Goal: Task Accomplishment & Management: Use online tool/utility

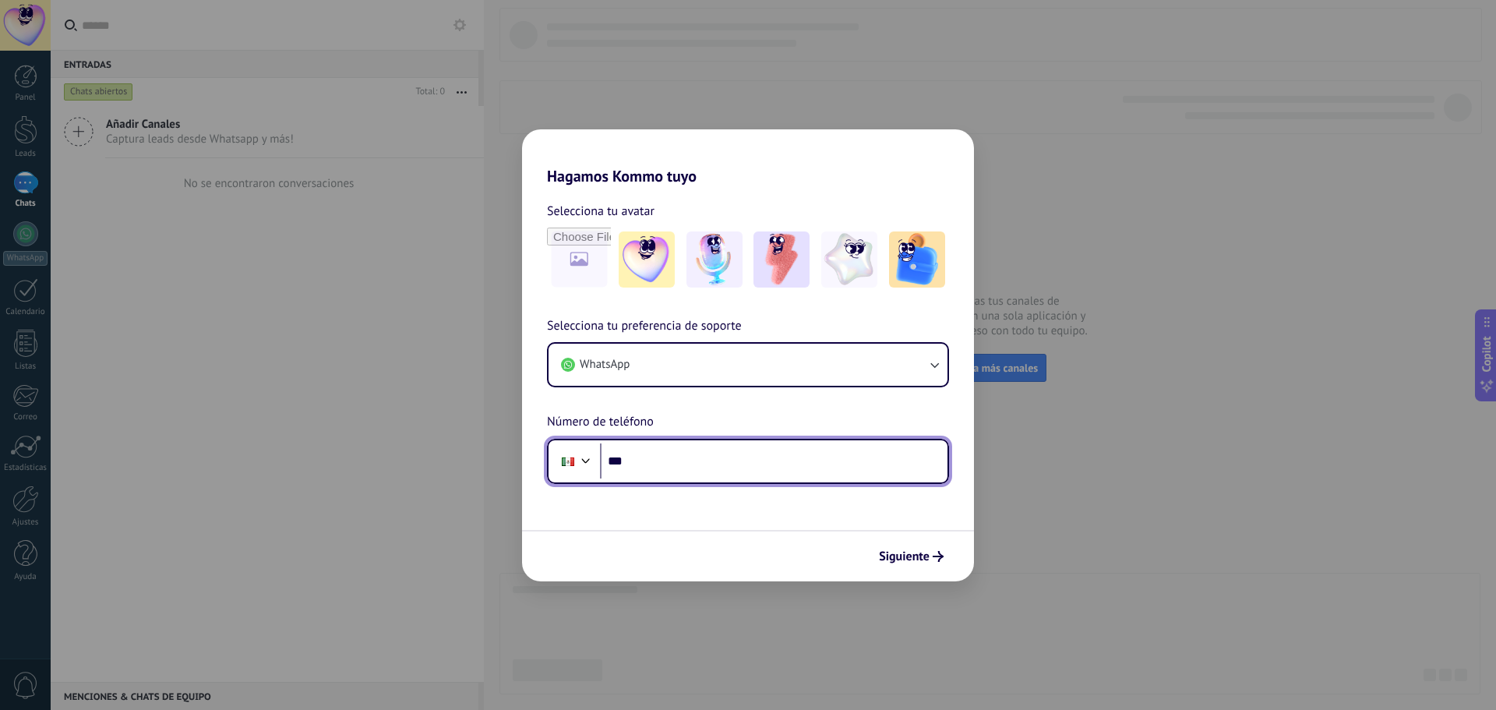
click at [726, 459] on input "***" at bounding box center [774, 461] width 348 height 36
type input "**********"
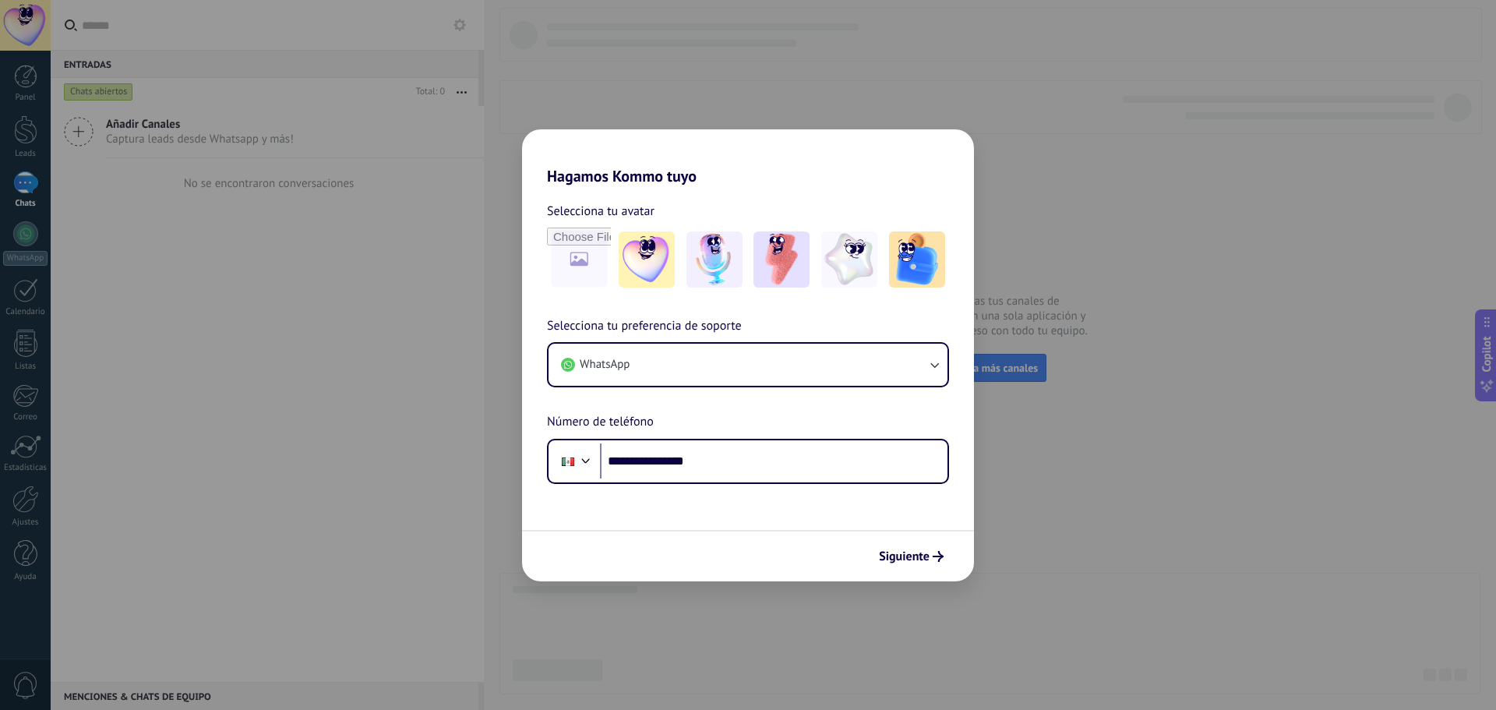
click at [928, 556] on span "Siguiente" at bounding box center [904, 556] width 51 height 11
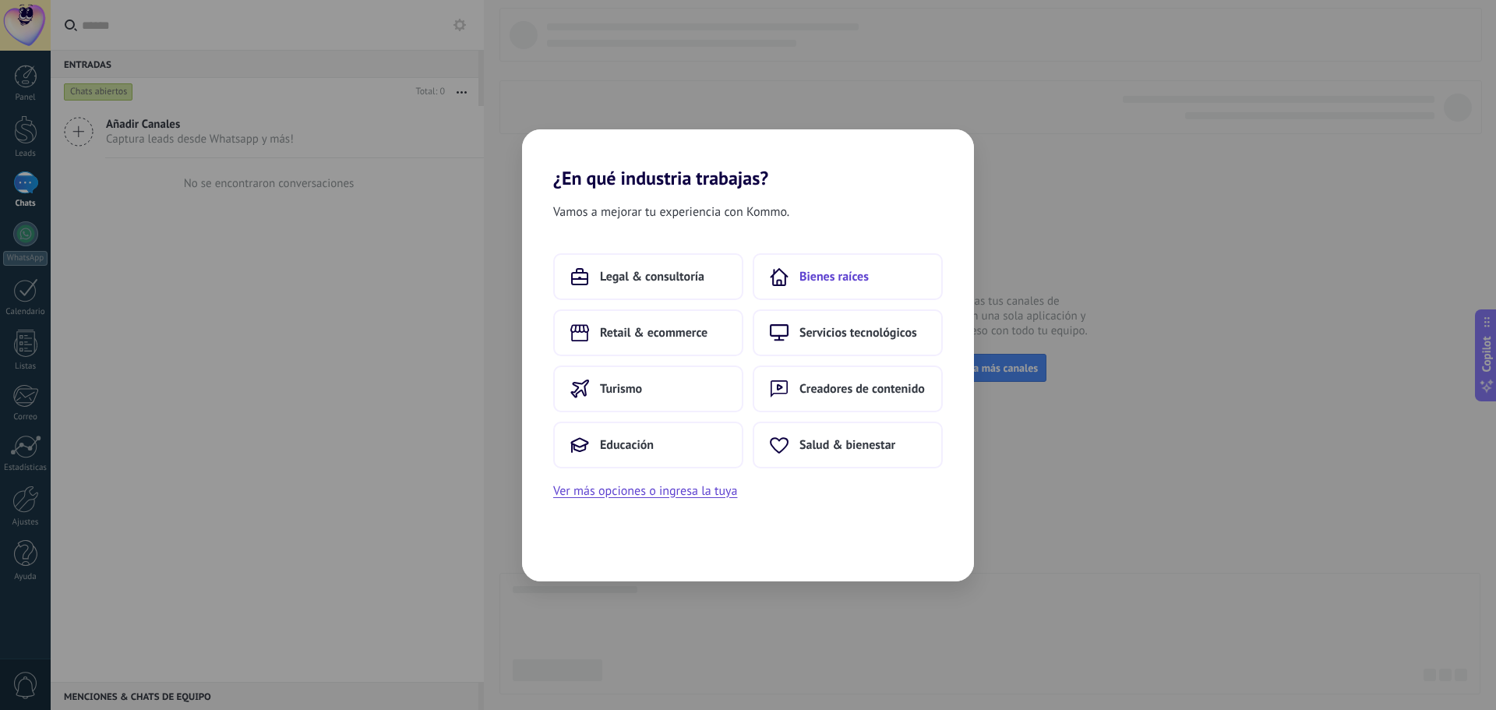
click at [887, 290] on button "Bienes raíces" at bounding box center [848, 276] width 190 height 47
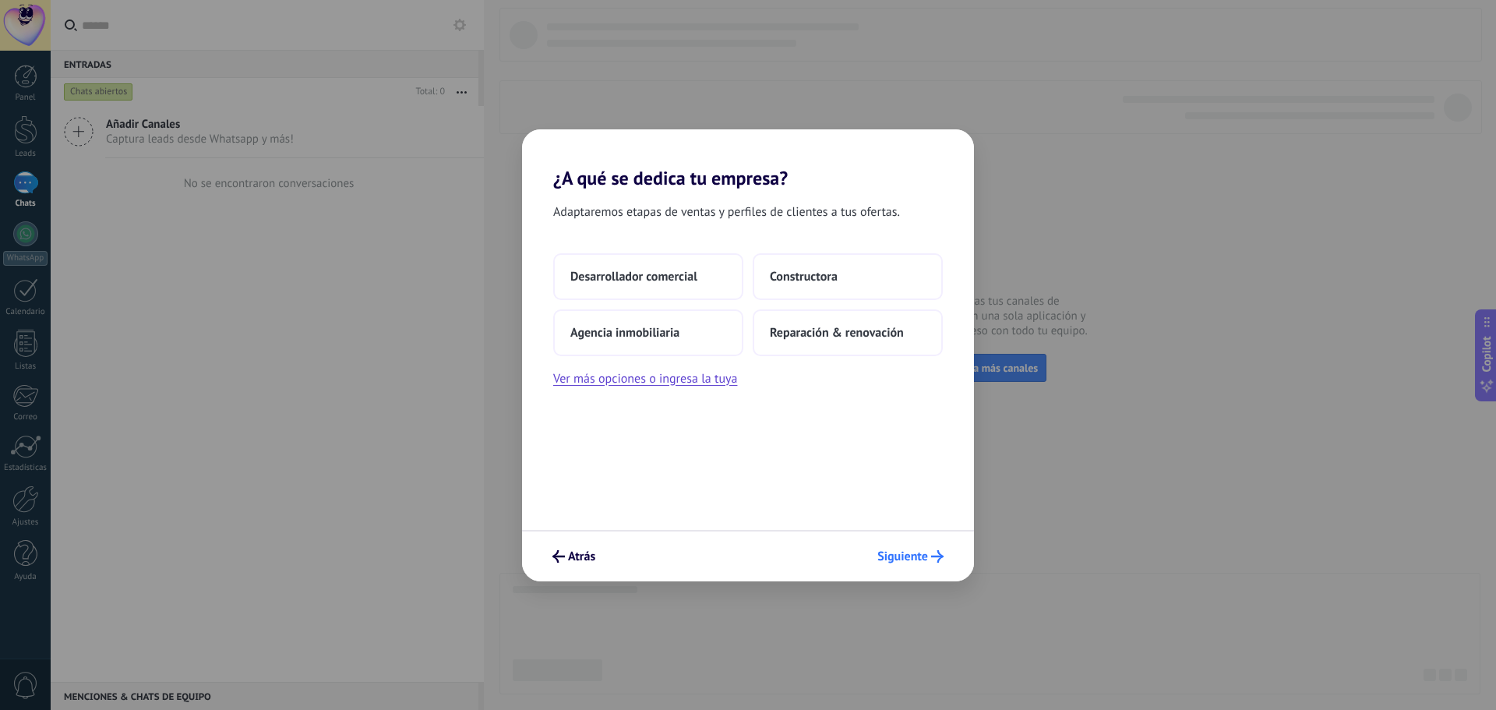
click at [903, 553] on span "Siguiente" at bounding box center [903, 556] width 51 height 11
click at [679, 380] on button "Ver más opciones o ingresa la tuya" at bounding box center [645, 379] width 184 height 20
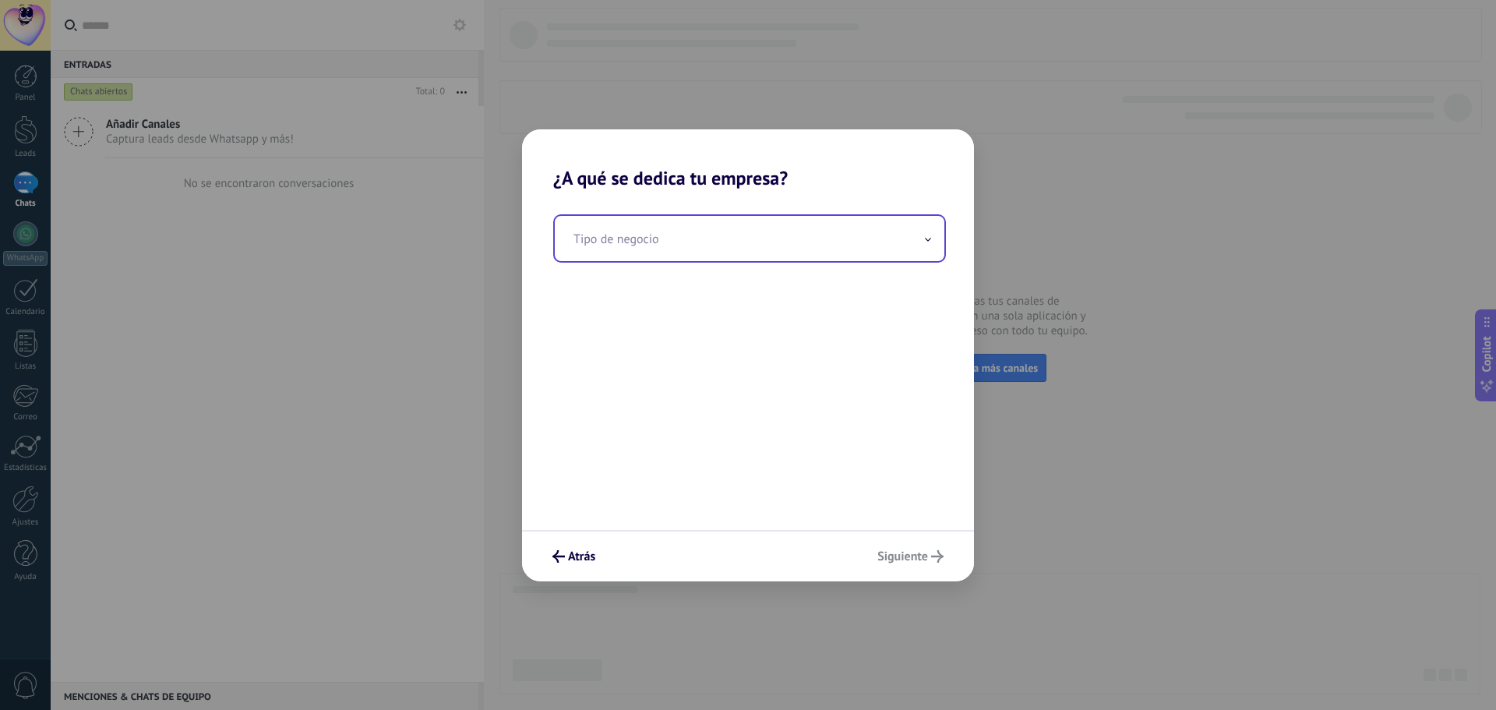
click at [694, 246] on input "text" at bounding box center [750, 238] width 390 height 45
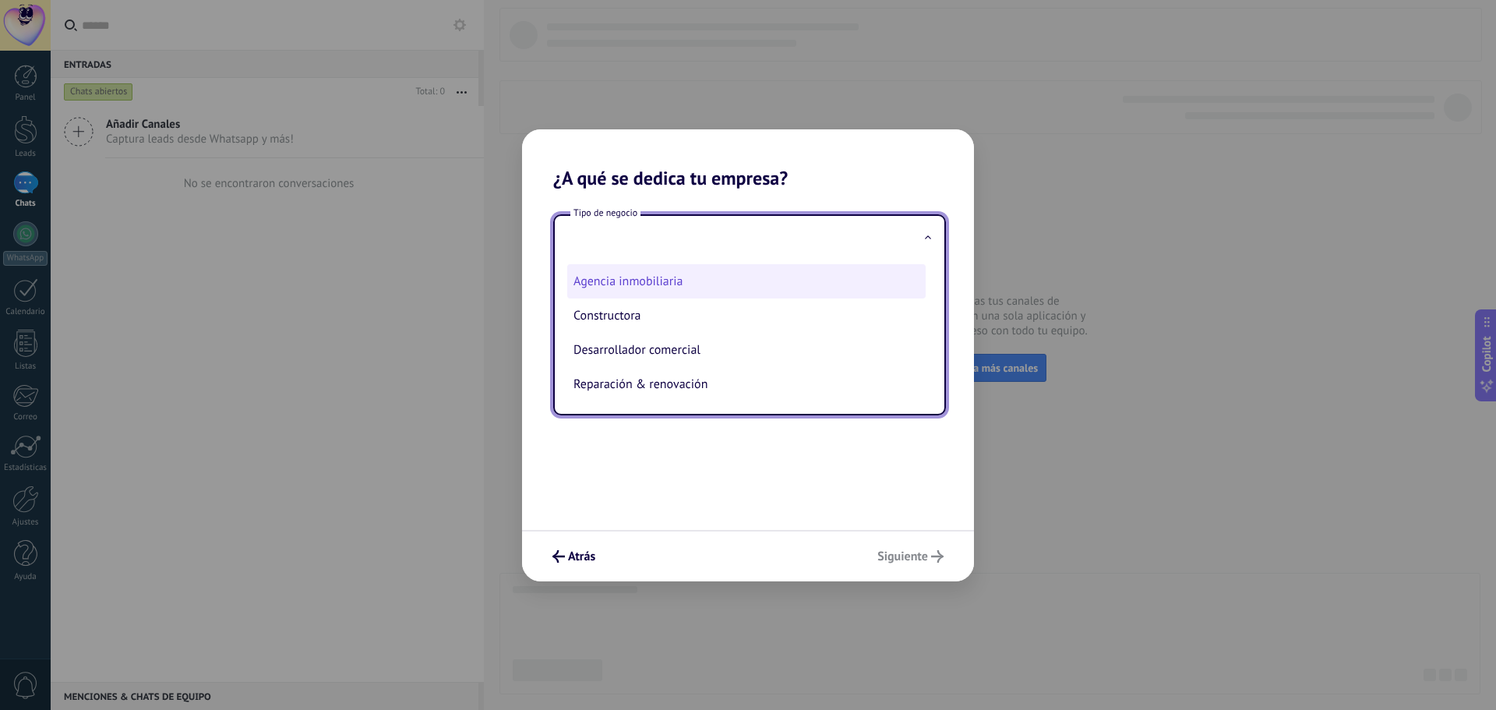
click at [718, 294] on li "Agencia inmobiliaria" at bounding box center [746, 281] width 359 height 34
type input "**********"
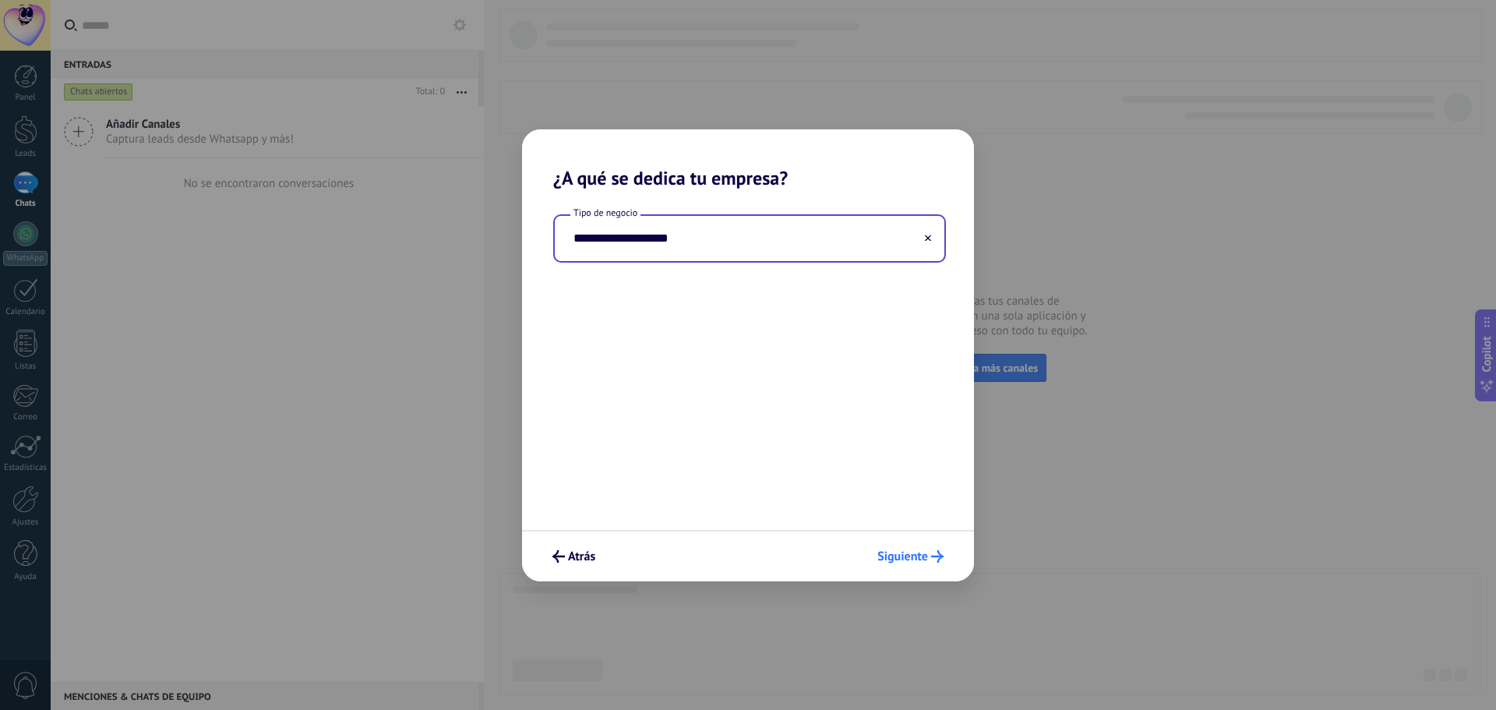
click at [886, 558] on span "Siguiente" at bounding box center [903, 556] width 51 height 11
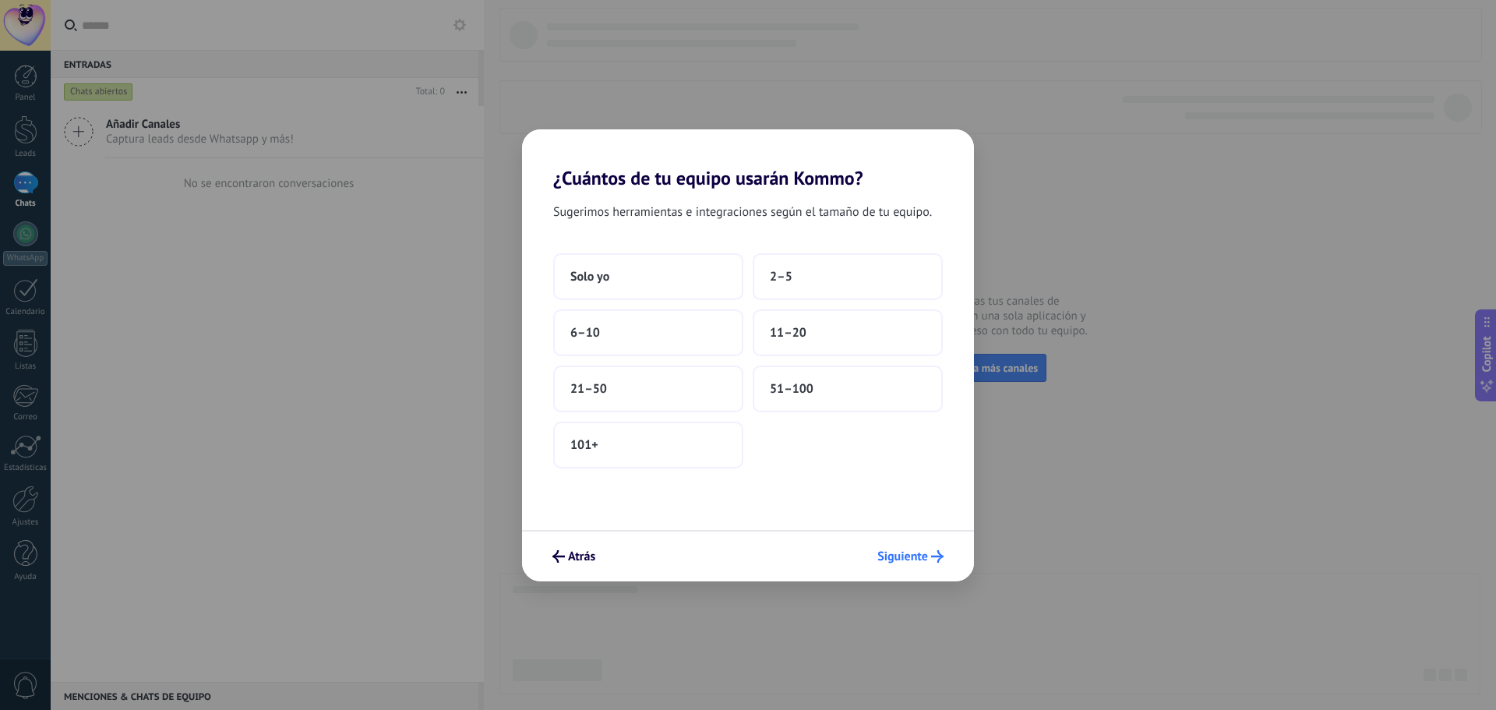
click at [899, 558] on span "Siguiente" at bounding box center [903, 556] width 51 height 11
click at [629, 263] on button "Solo yo" at bounding box center [648, 276] width 190 height 47
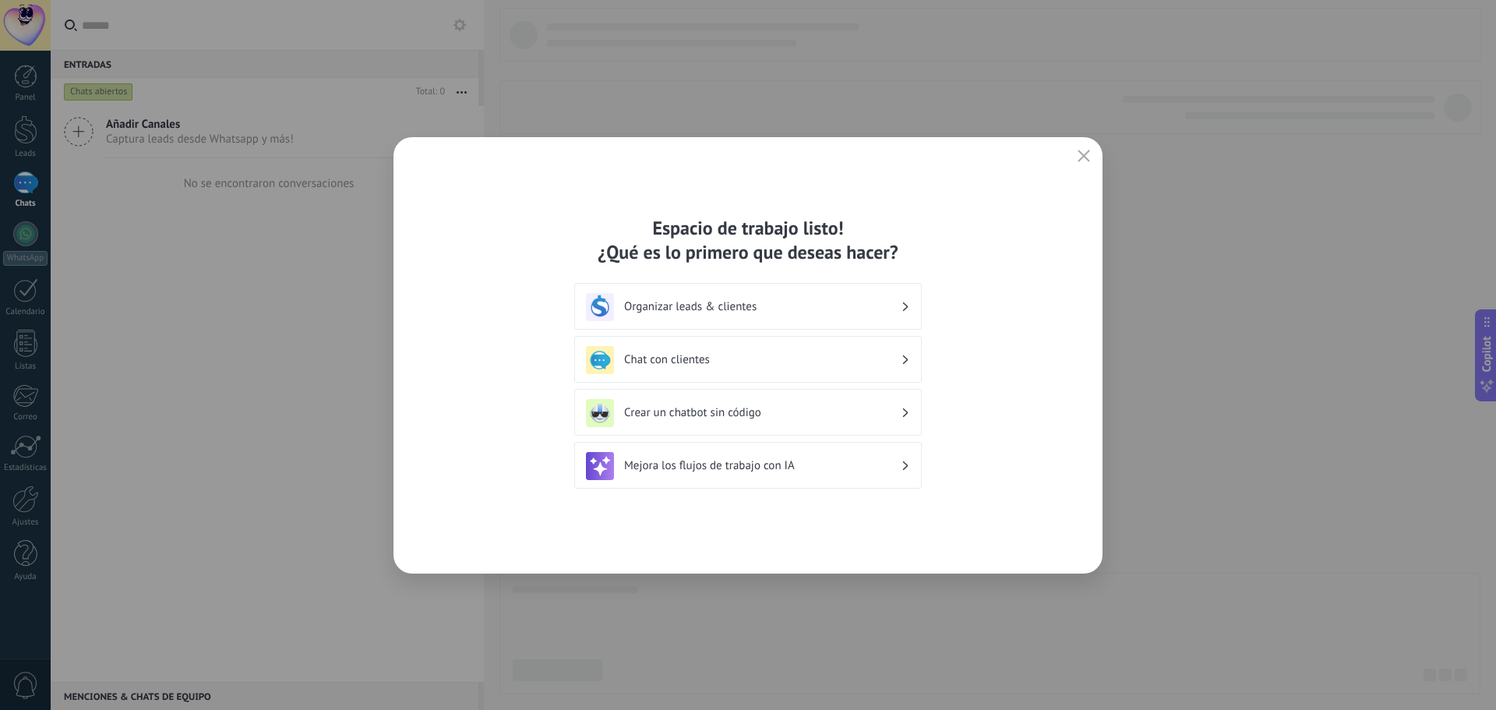
click at [815, 302] on h3 "Organizar leads & clientes" at bounding box center [762, 306] width 277 height 15
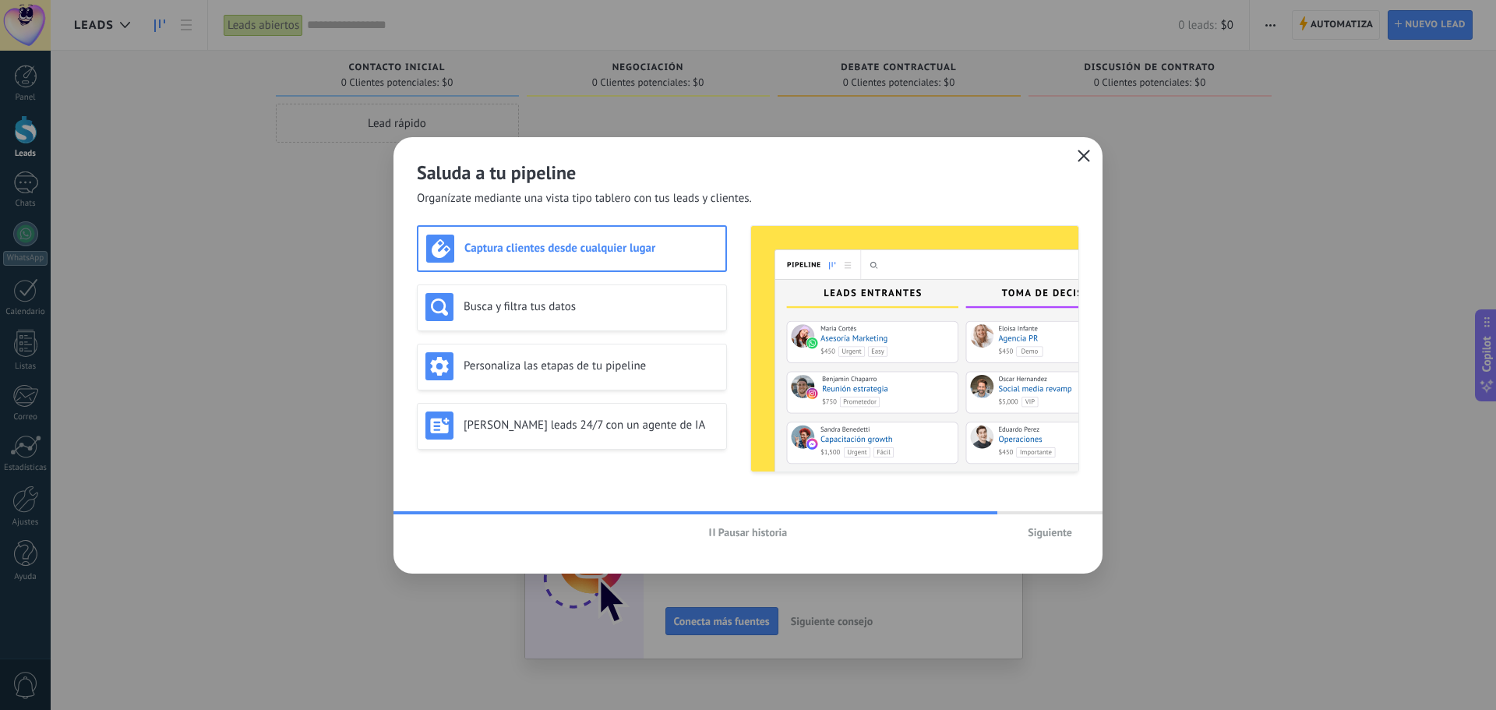
click at [1083, 157] on use "button" at bounding box center [1085, 156] width 12 height 12
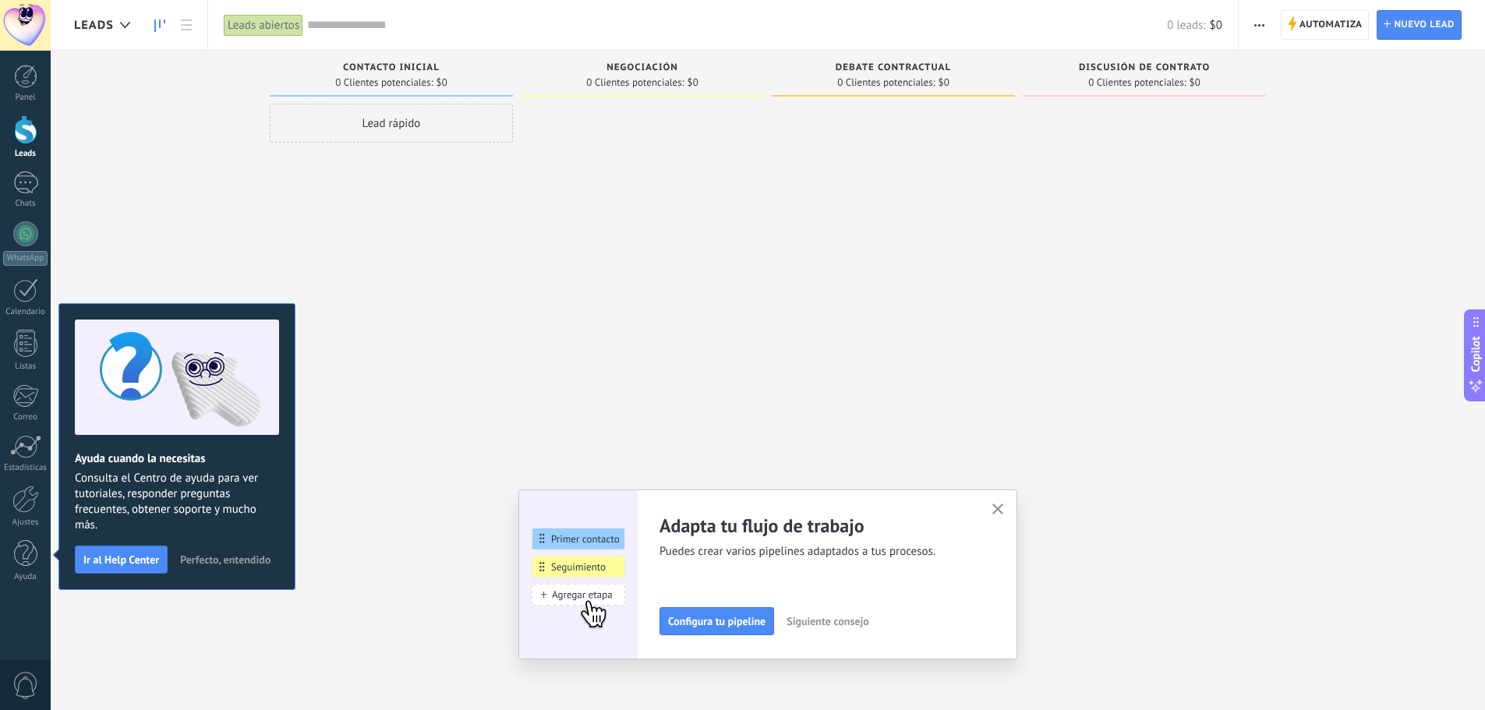
click at [193, 555] on span "Perfecto, entendido" at bounding box center [225, 559] width 90 height 11
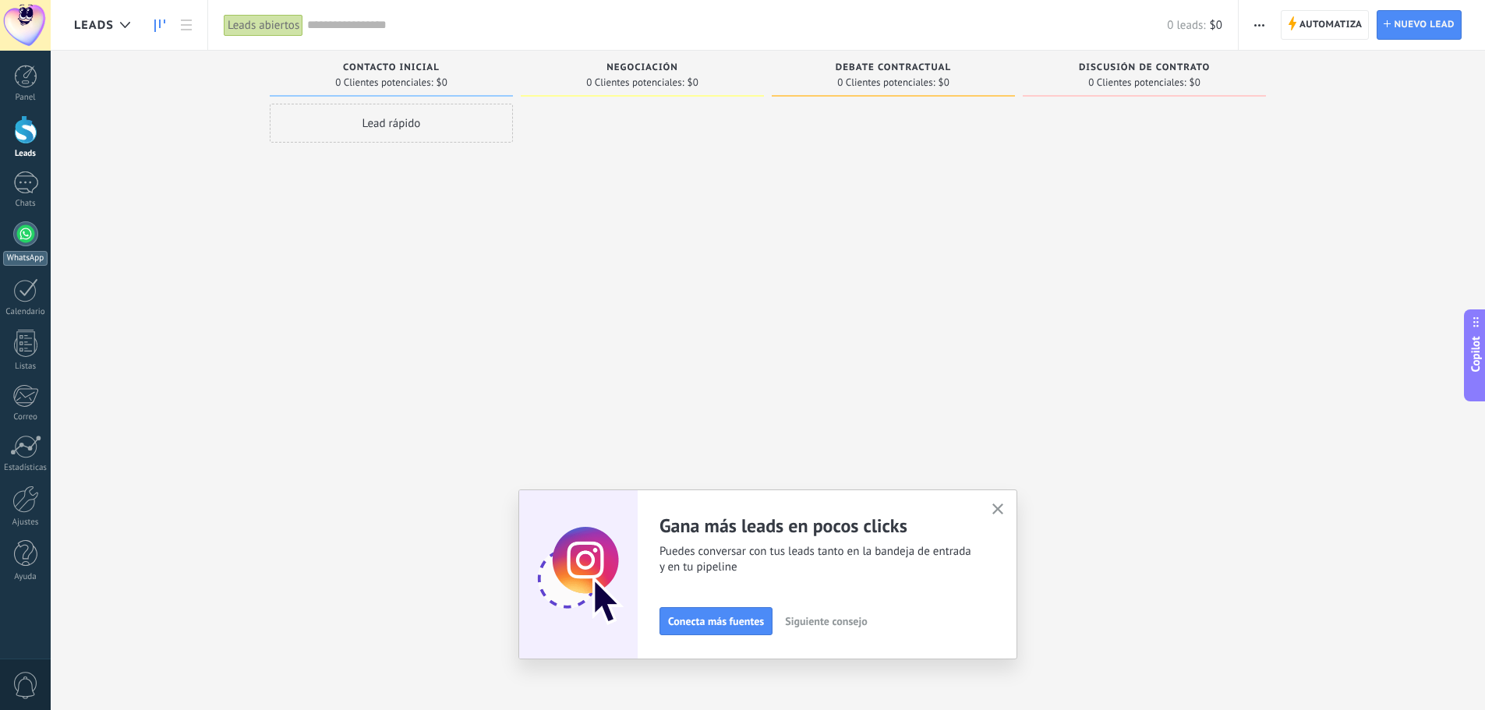
click at [37, 227] on link "WhatsApp" at bounding box center [25, 243] width 51 height 44
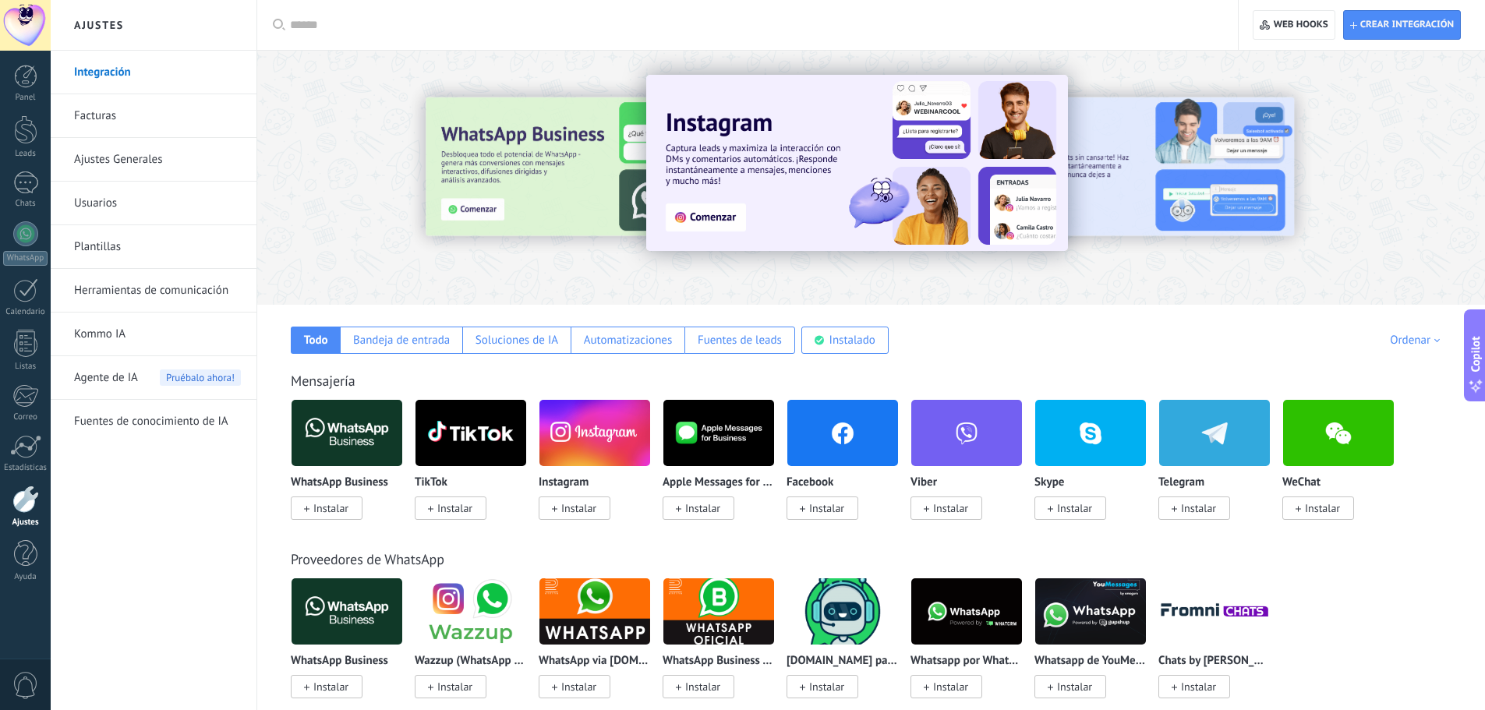
click at [313, 516] on span "Instalar" at bounding box center [327, 507] width 72 height 23
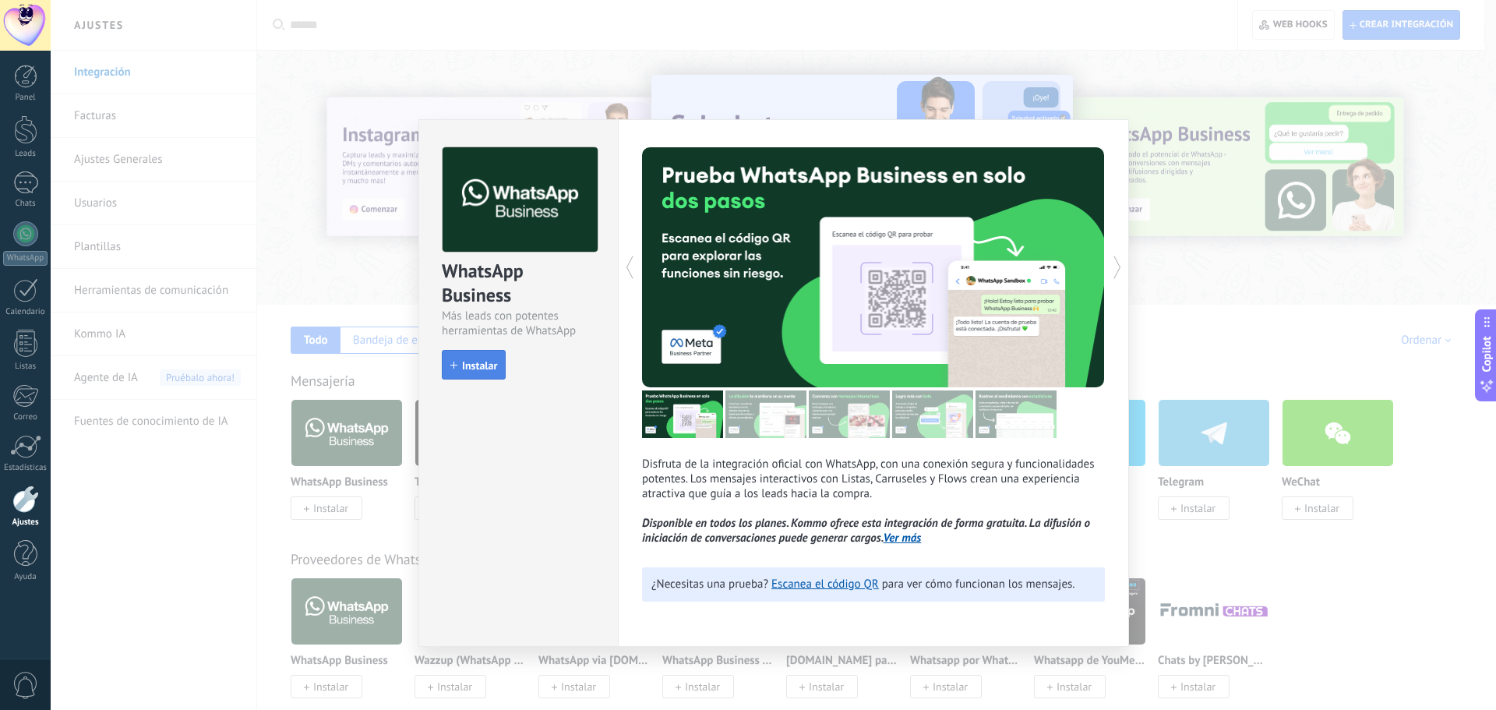
click at [480, 369] on span "Instalar" at bounding box center [479, 365] width 35 height 11
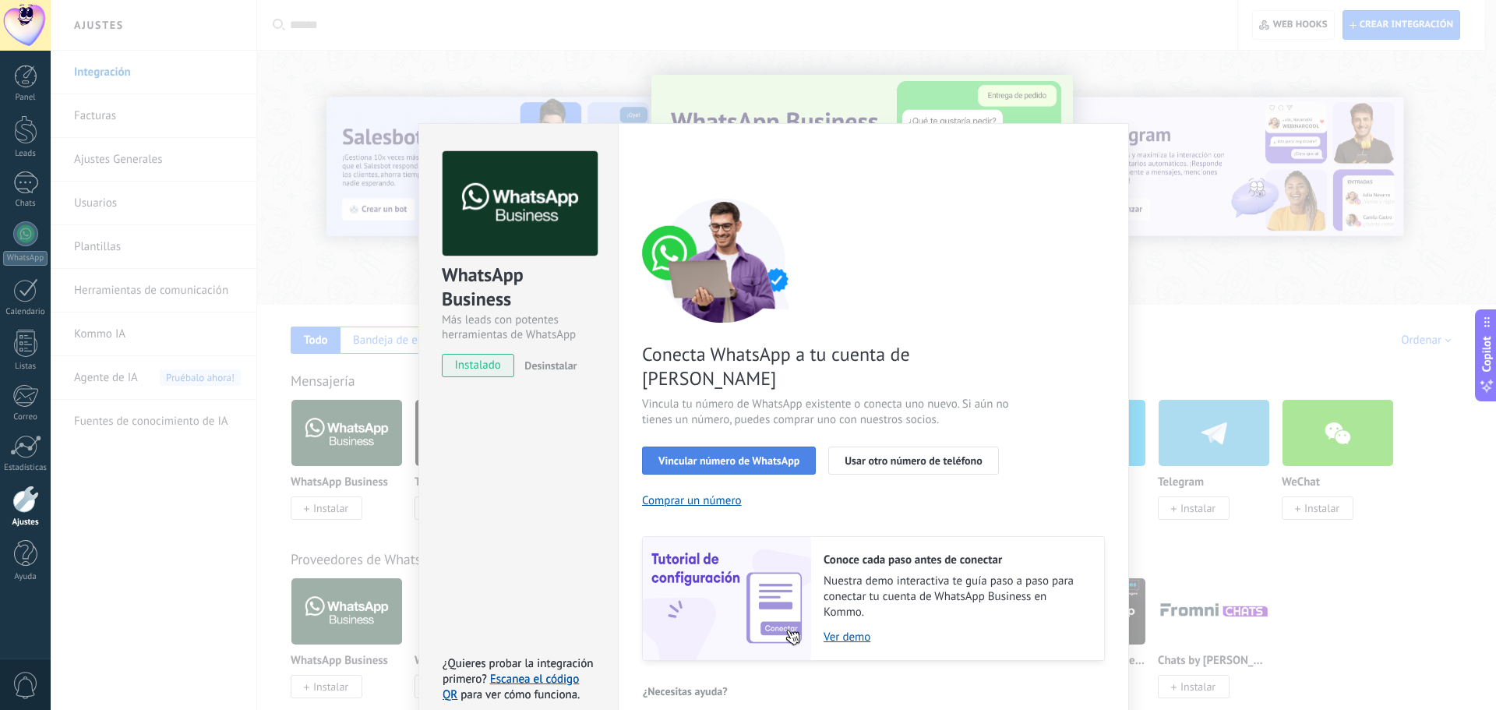
click at [744, 455] on span "Vincular número de WhatsApp" at bounding box center [729, 460] width 141 height 11
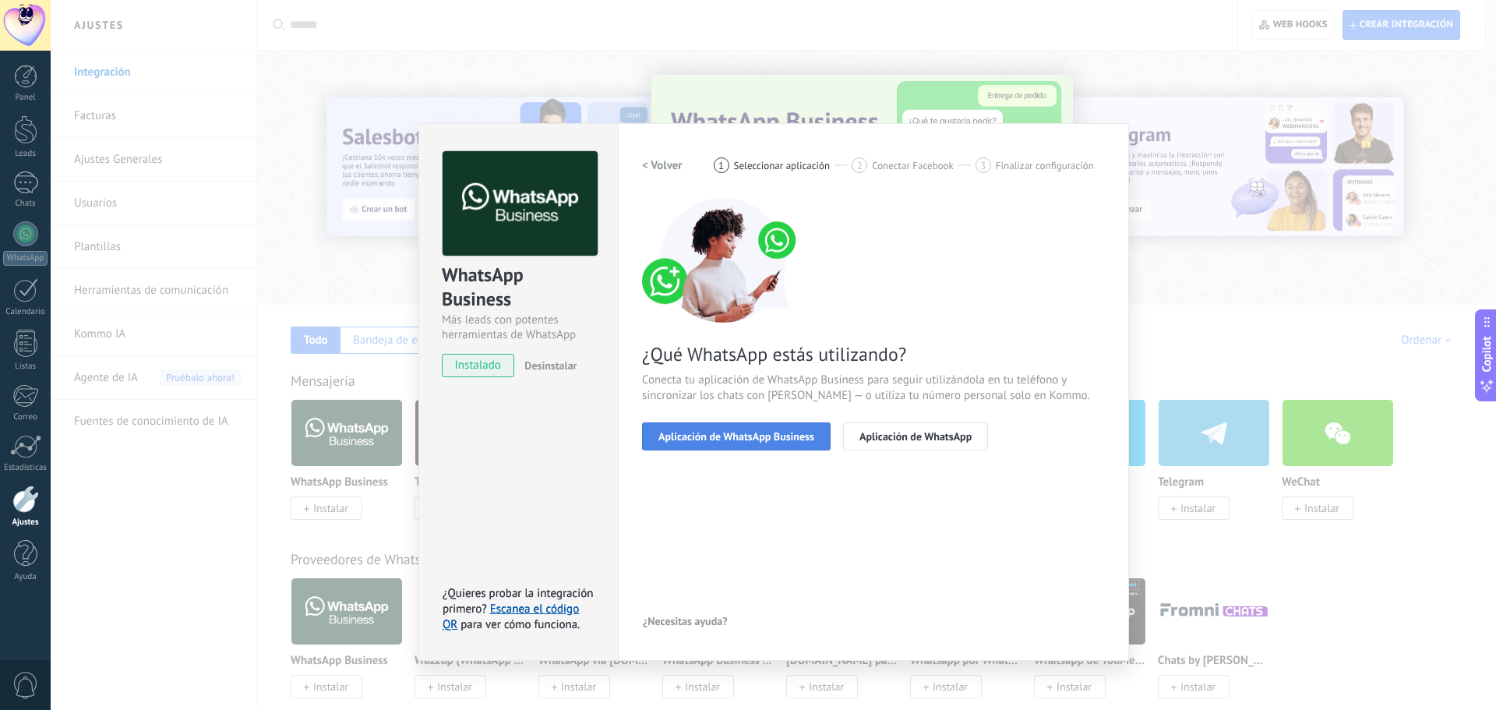
click at [776, 434] on span "Aplicación de WhatsApp Business" at bounding box center [737, 436] width 156 height 11
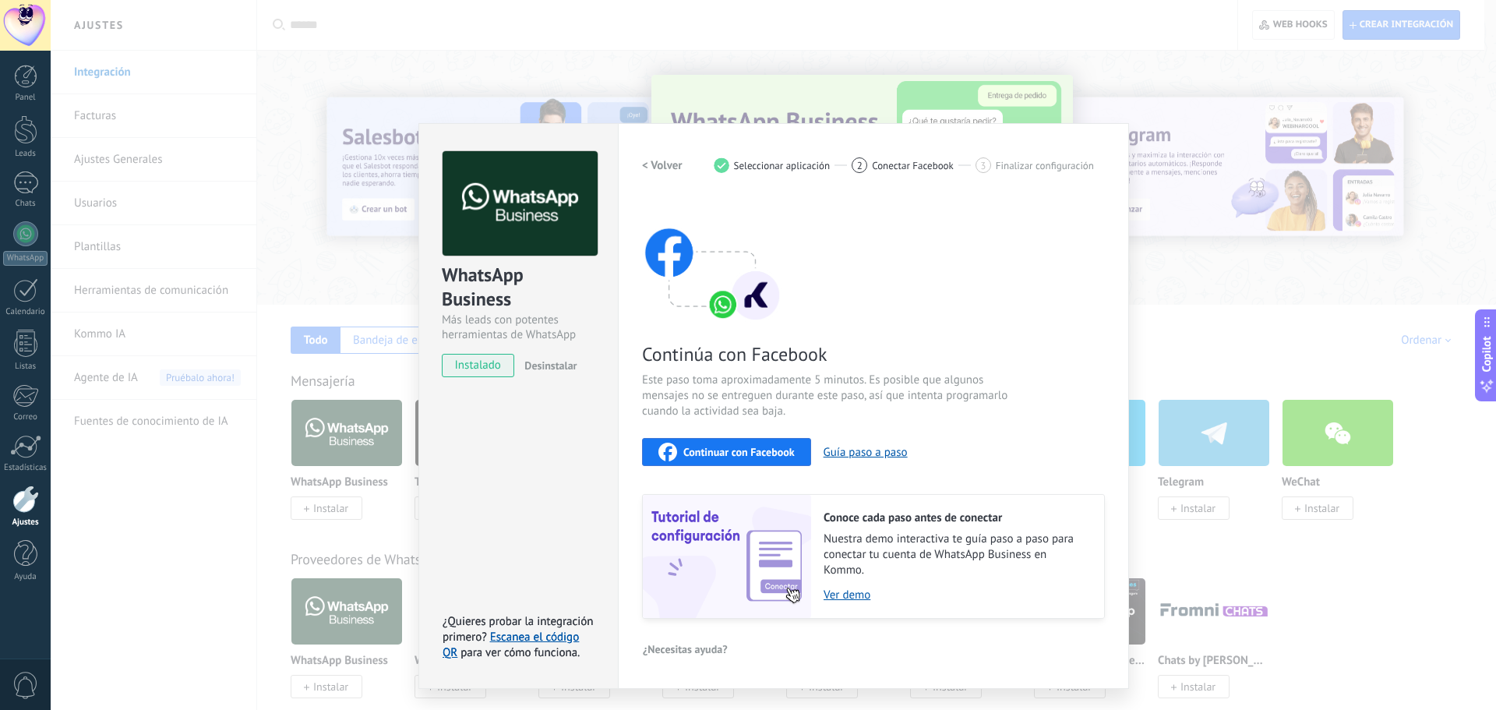
click at [766, 456] on span "Continuar con Facebook" at bounding box center [739, 452] width 111 height 11
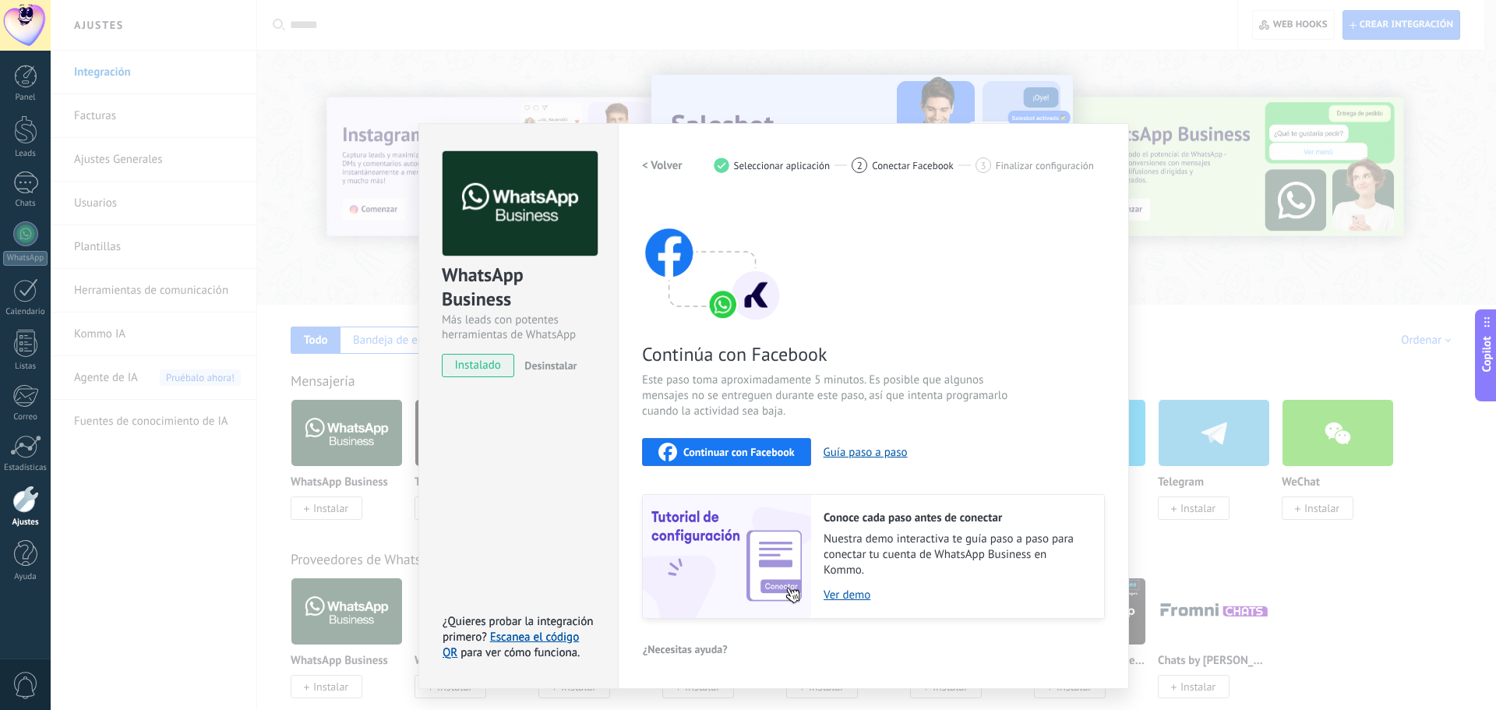
click at [745, 454] on span "Continuar con Facebook" at bounding box center [739, 452] width 111 height 11
